Goal: Task Accomplishment & Management: Understand process/instructions

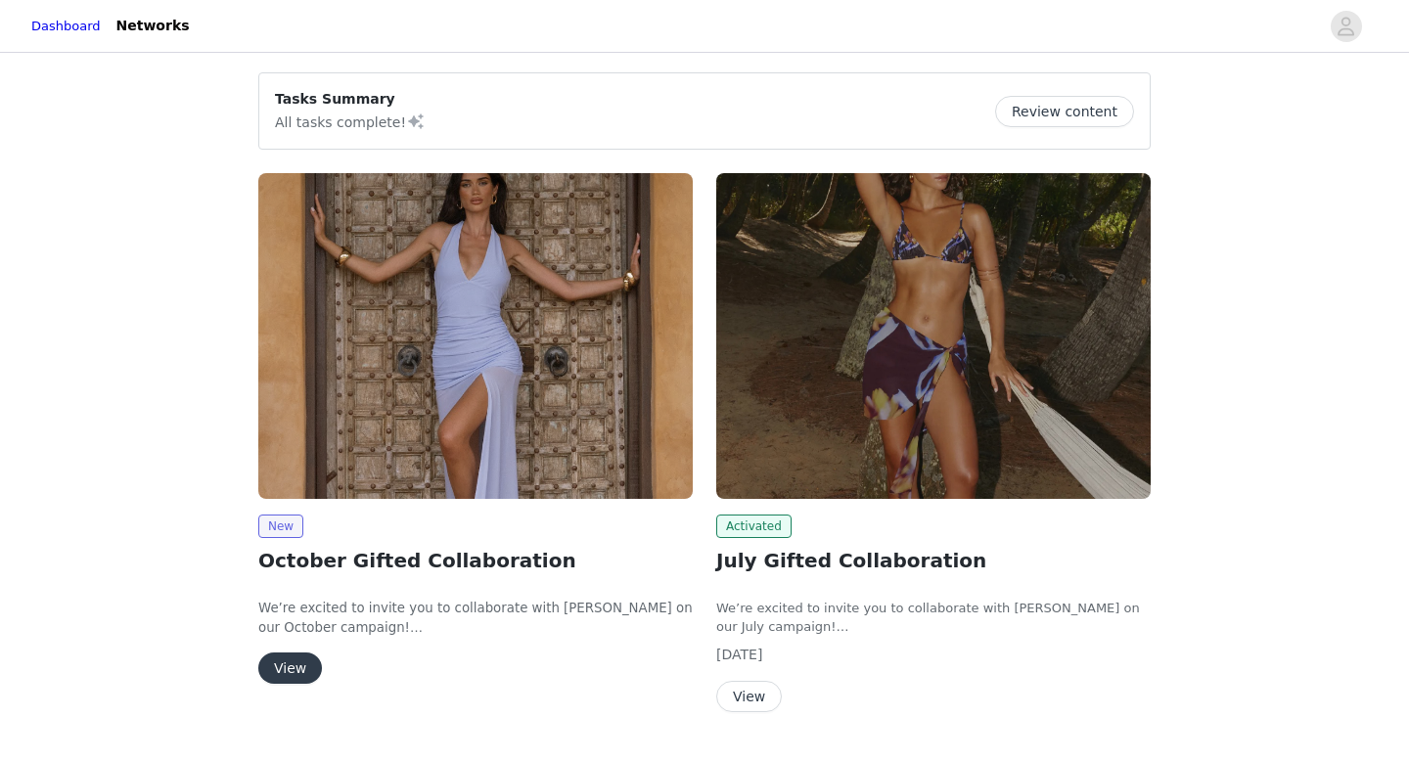
click at [307, 673] on button "View" at bounding box center [290, 668] width 64 height 31
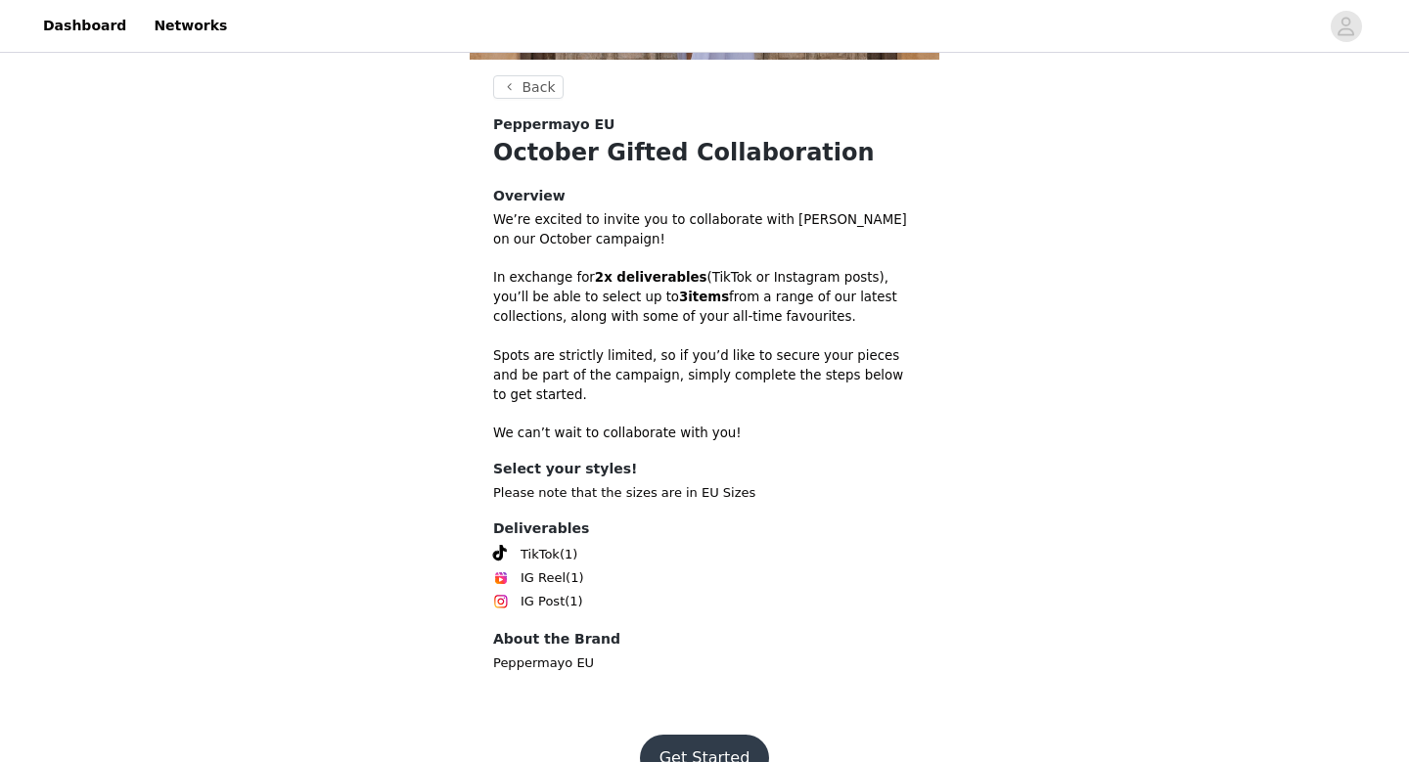
scroll to position [489, 0]
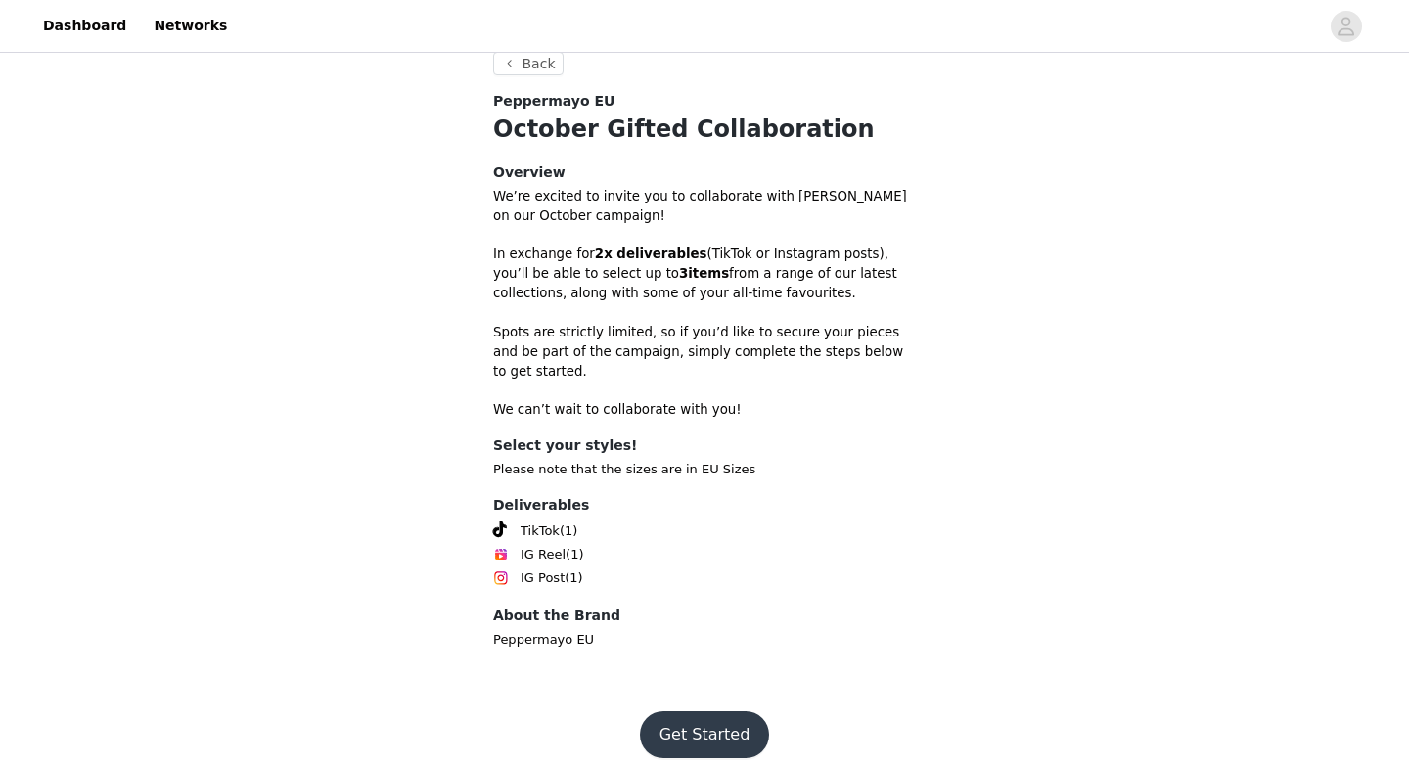
click at [671, 711] on button "Get Started" at bounding box center [705, 734] width 130 height 47
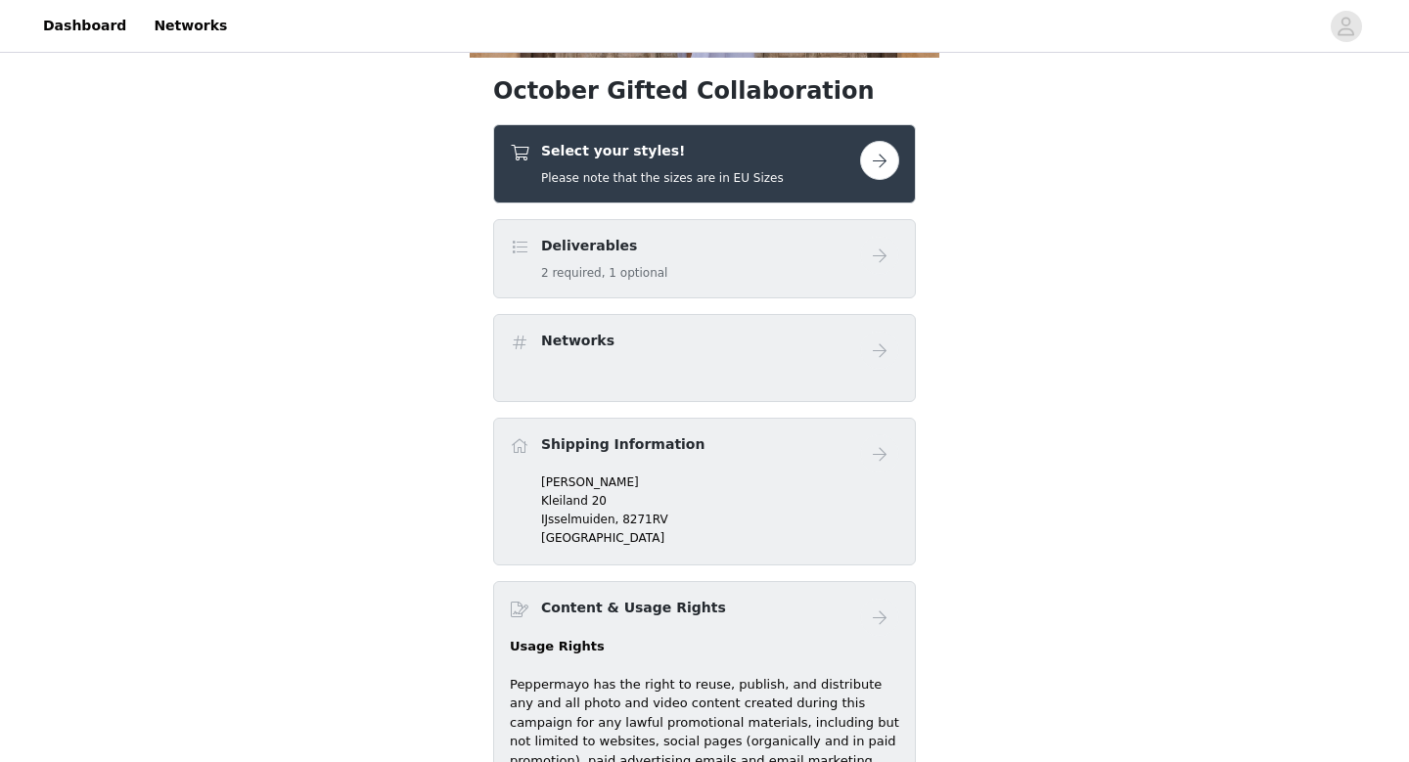
scroll to position [466, 0]
